Goal: Information Seeking & Learning: Learn about a topic

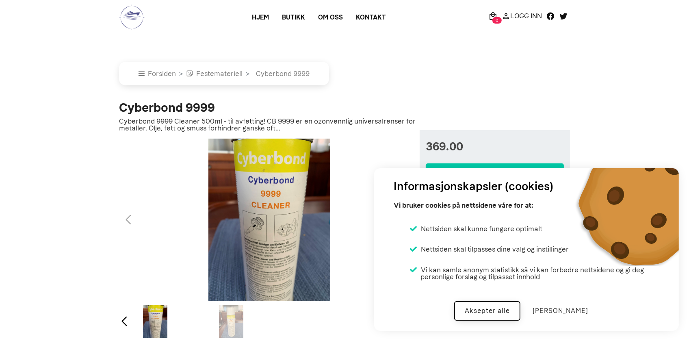
click at [484, 314] on button "Aksepter alle" at bounding box center [487, 310] width 66 height 19
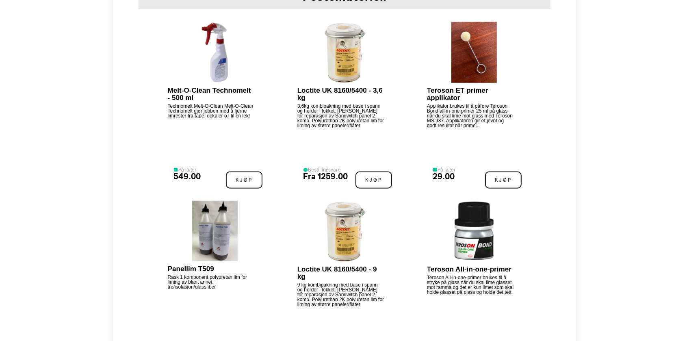
scroll to position [607, 0]
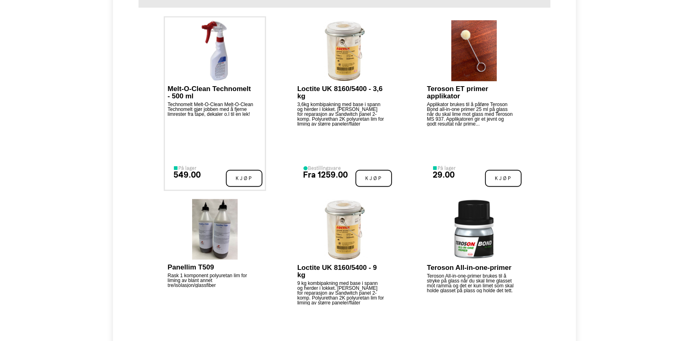
click at [205, 107] on p "Technomelt Melt-O-Clean Melt-O-Clean Technomelt gjør jobben med å fjerne limres…" at bounding box center [211, 109] width 87 height 15
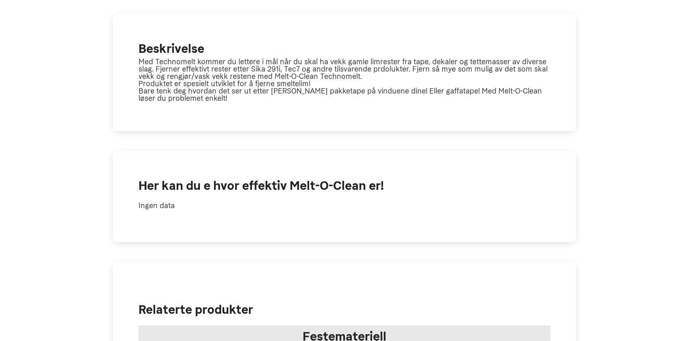
scroll to position [349, 0]
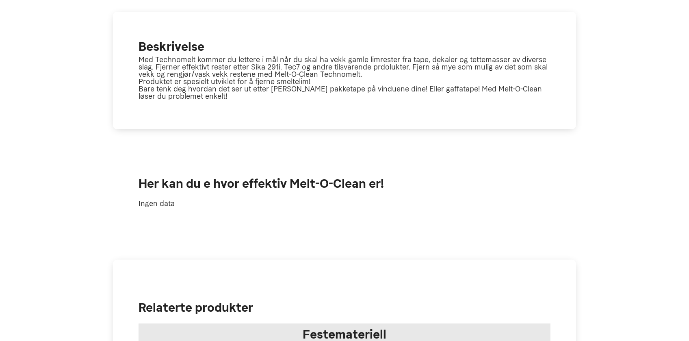
click at [191, 178] on h2 "Her kan du e hvor effektiv Melt-O-Clean er!" at bounding box center [344, 184] width 412 height 18
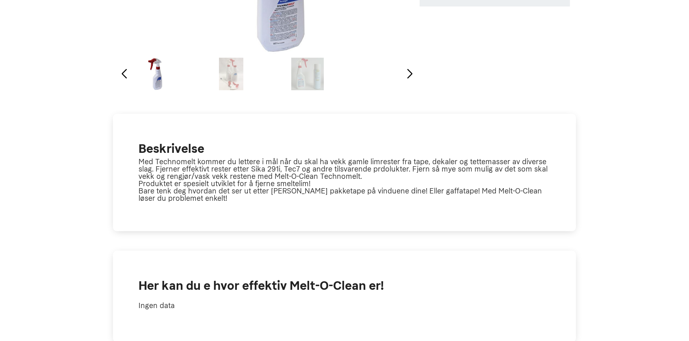
scroll to position [0, 0]
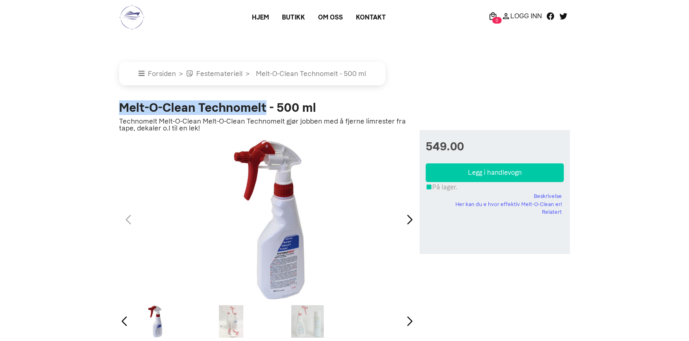
drag, startPoint x: 121, startPoint y: 108, endPoint x: 265, endPoint y: 114, distance: 144.6
click at [265, 114] on h2 "Melt-O-Clean Technomelt - 500 ml" at bounding box center [269, 107] width 300 height 12
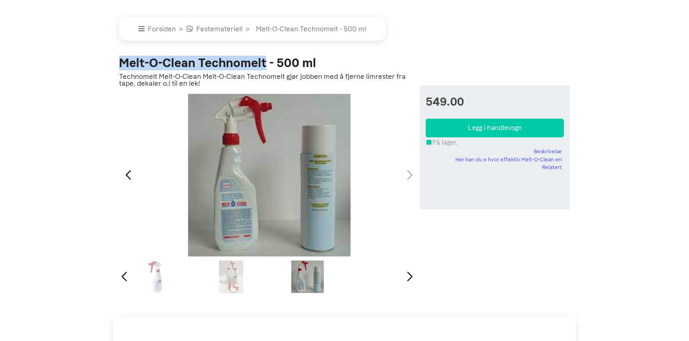
scroll to position [41, 0]
